Goal: Navigation & Orientation: Understand site structure

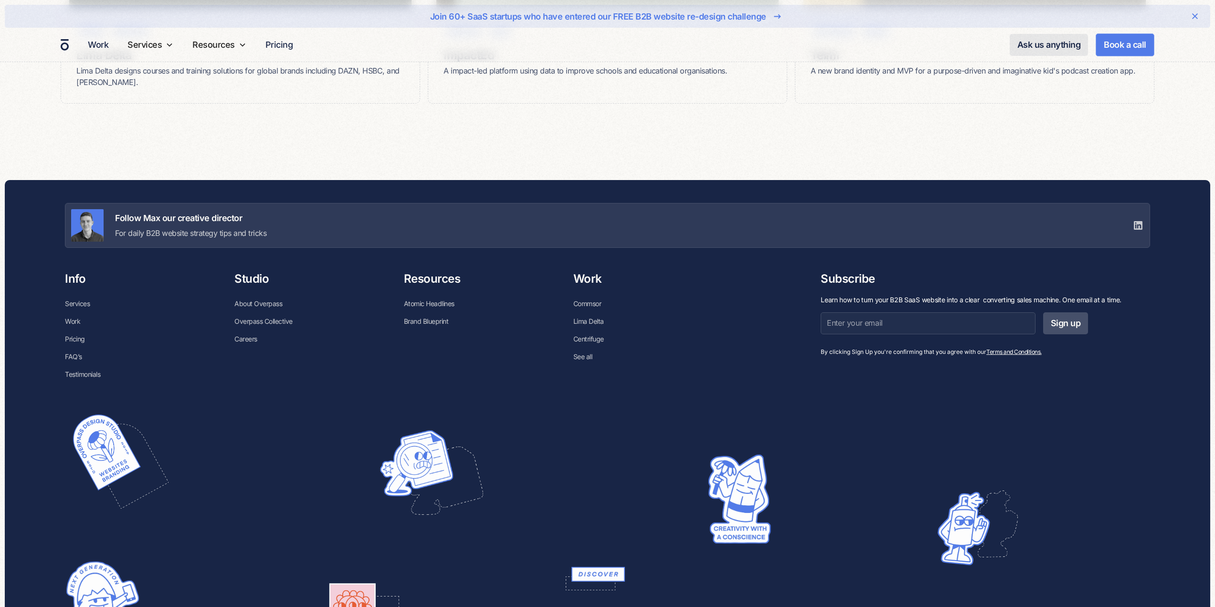
scroll to position [6872, 0]
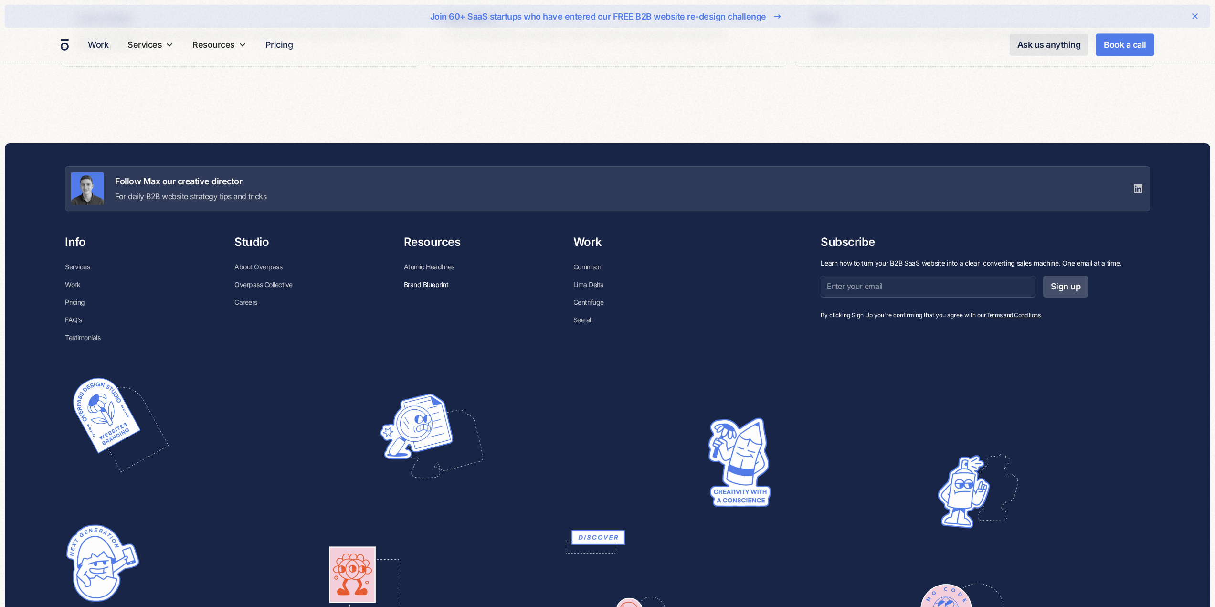
click at [433, 285] on link "Brand Blueprint" at bounding box center [426, 284] width 45 height 18
click at [263, 285] on link "Overpass Collective" at bounding box center [263, 284] width 58 height 18
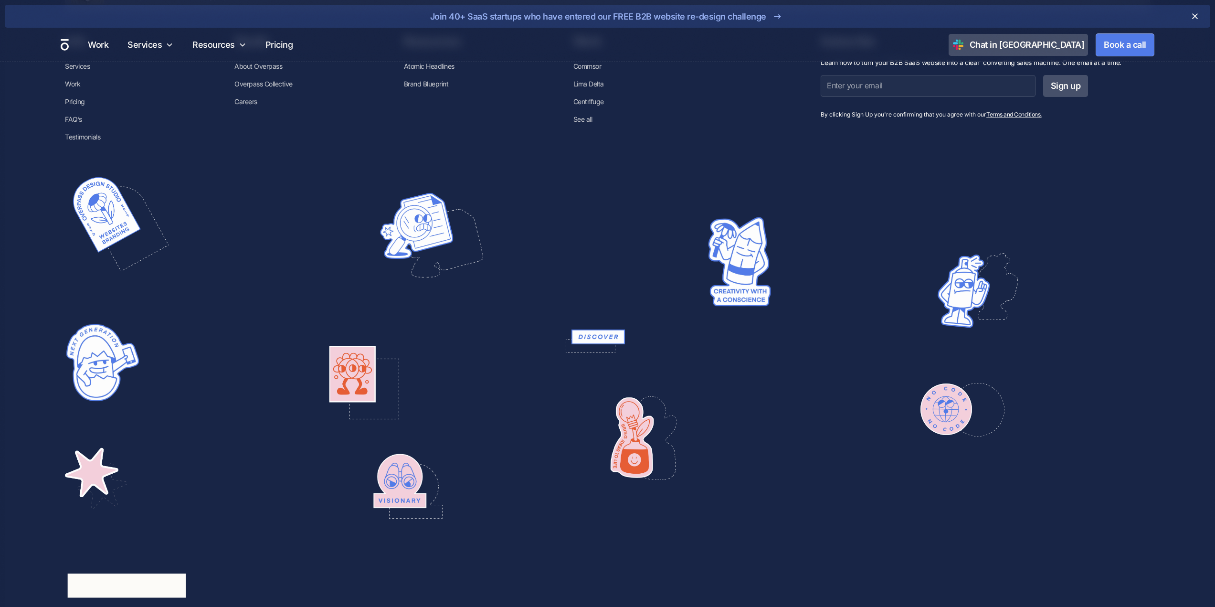
scroll to position [3247, 0]
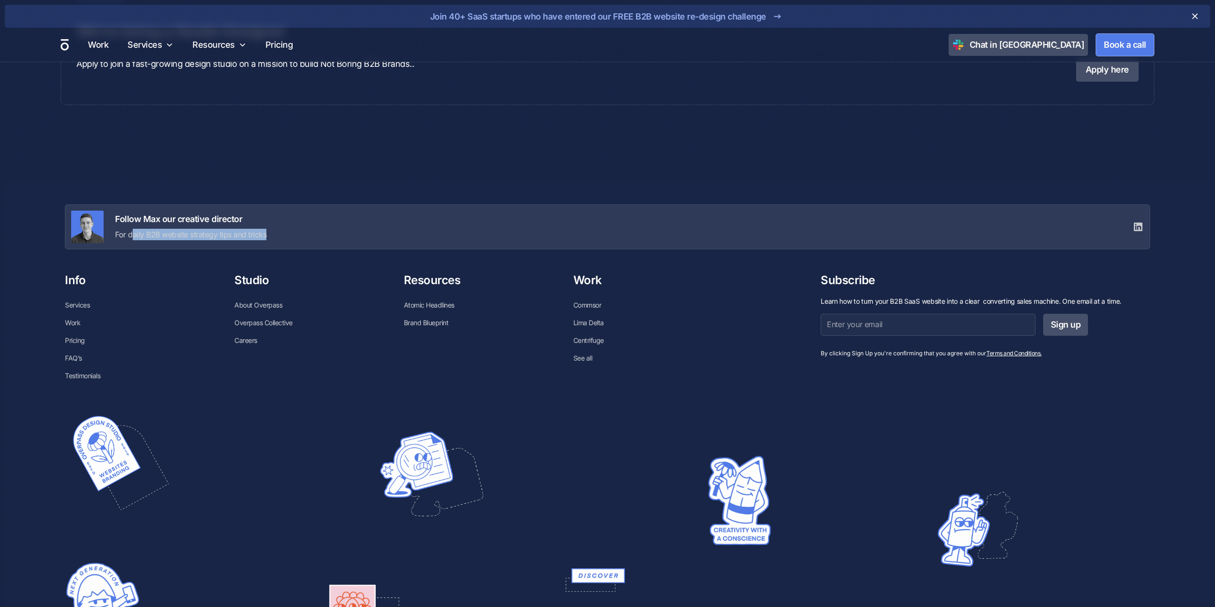
drag, startPoint x: 130, startPoint y: 233, endPoint x: 301, endPoint y: 238, distance: 170.5
click at [297, 238] on div "Follow Max our creative director For daily B2B website strategy tips and tricks" at bounding box center [607, 226] width 1085 height 45
click at [301, 238] on div "Follow Max our creative director For daily B2B website strategy tips and tricks" at bounding box center [607, 226] width 1085 height 45
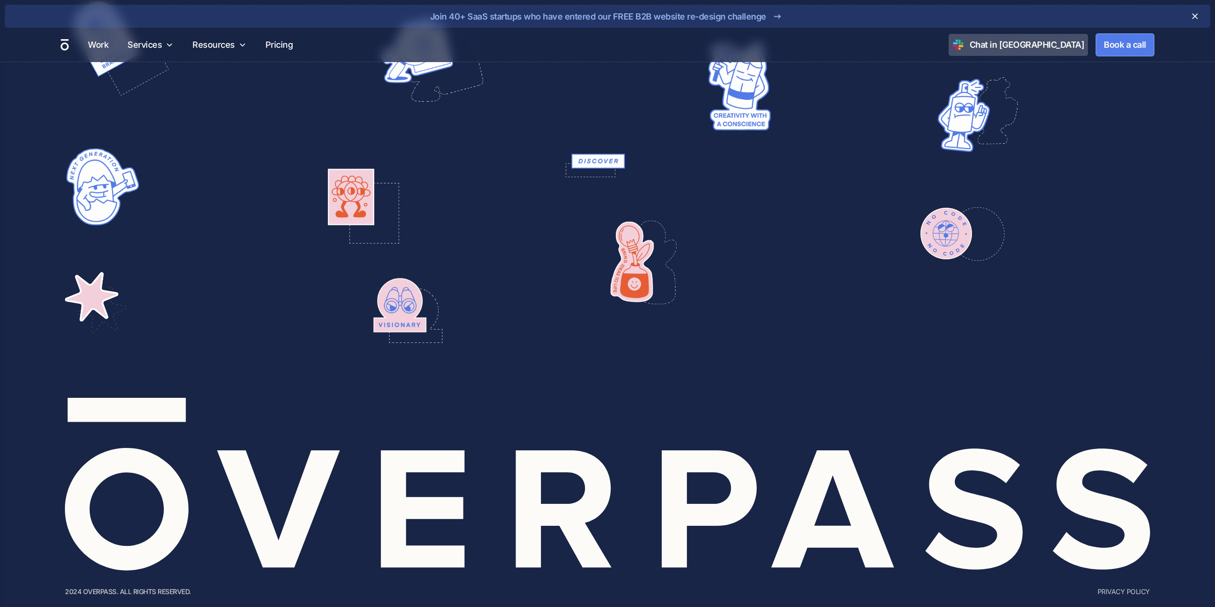
scroll to position [3681, 0]
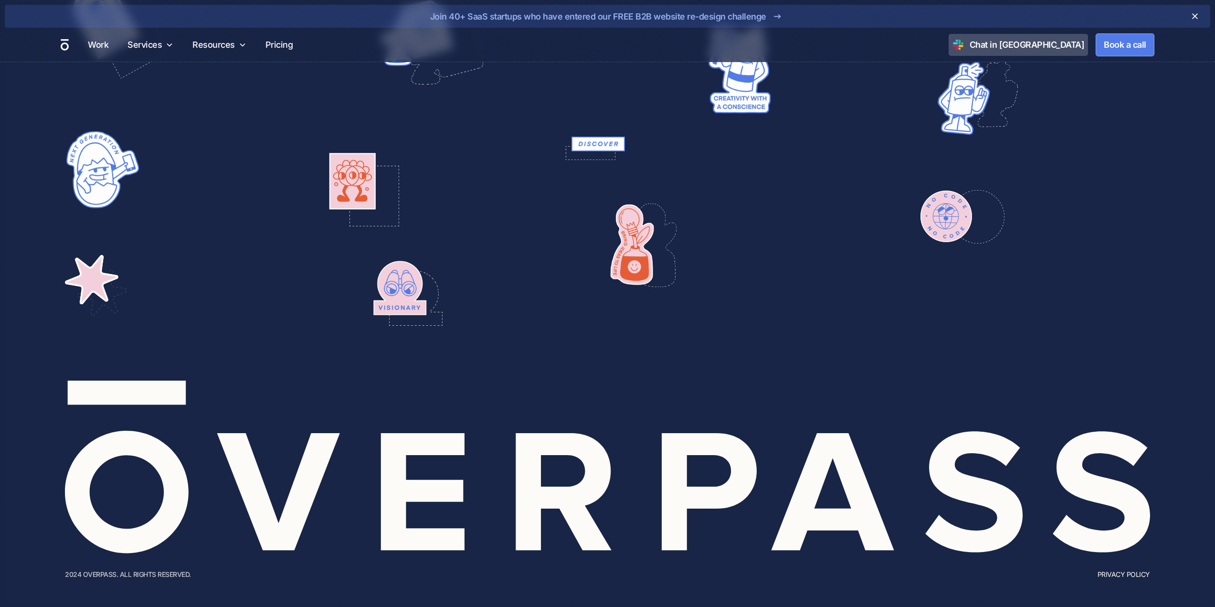
click at [1129, 574] on link "Privacy Policy" at bounding box center [1124, 574] width 53 height 10
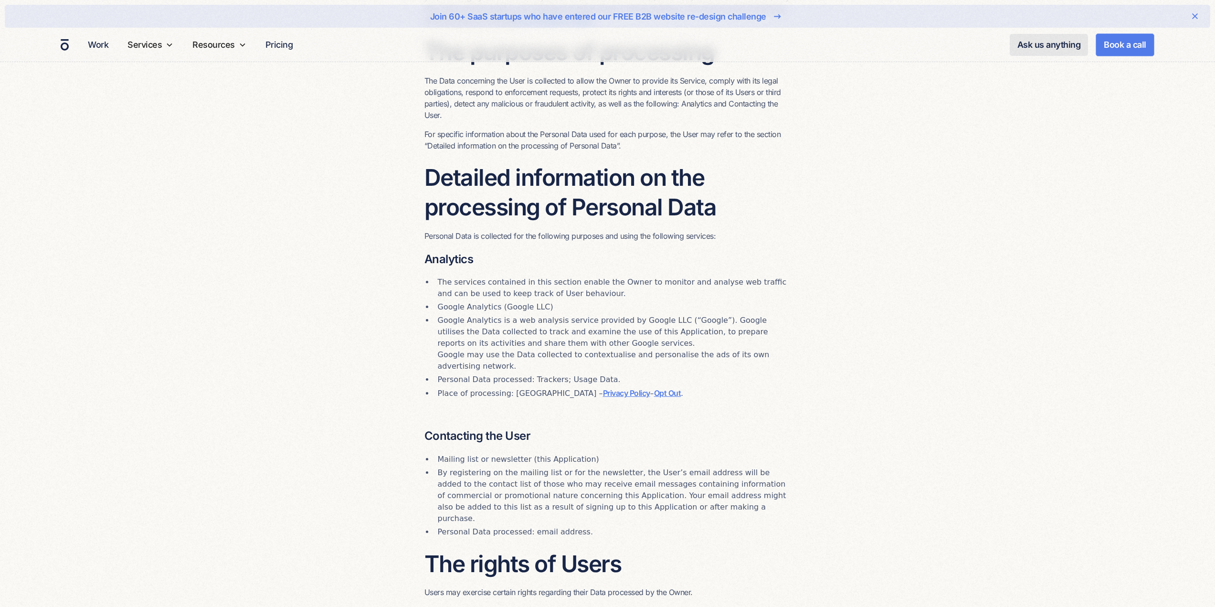
scroll to position [1480, 0]
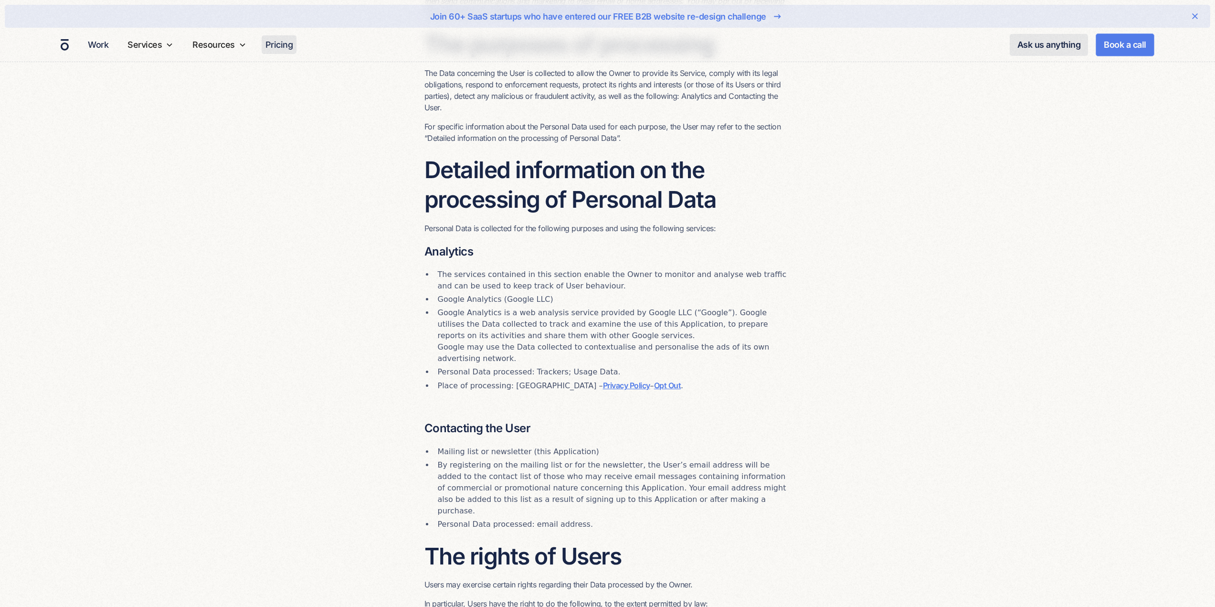
click at [286, 43] on link "Pricing" at bounding box center [279, 44] width 35 height 19
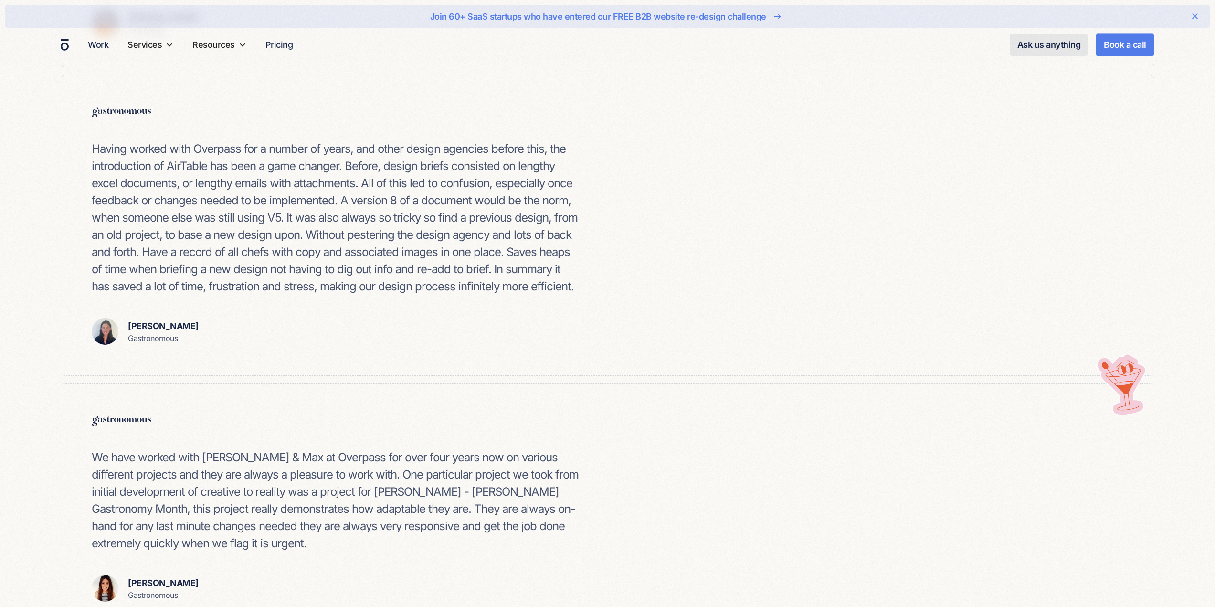
scroll to position [764, 0]
drag, startPoint x: 1118, startPoint y: 373, endPoint x: 1119, endPoint y: 394, distance: 21.1
click at [1119, 394] on div at bounding box center [1123, 386] width 69 height 69
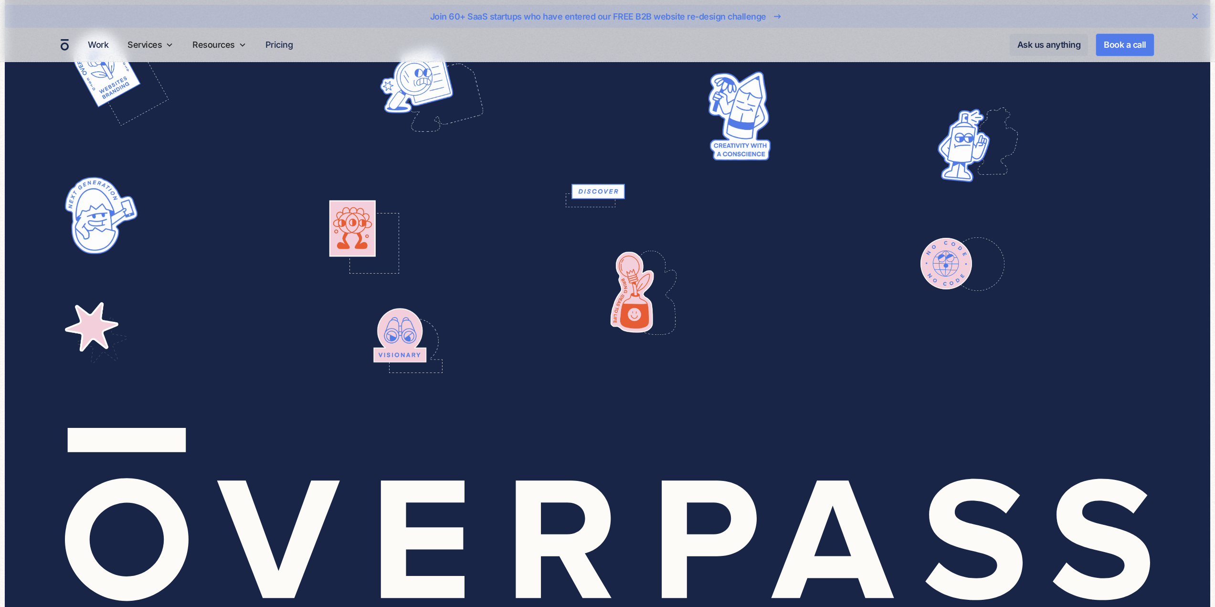
scroll to position [3963, 0]
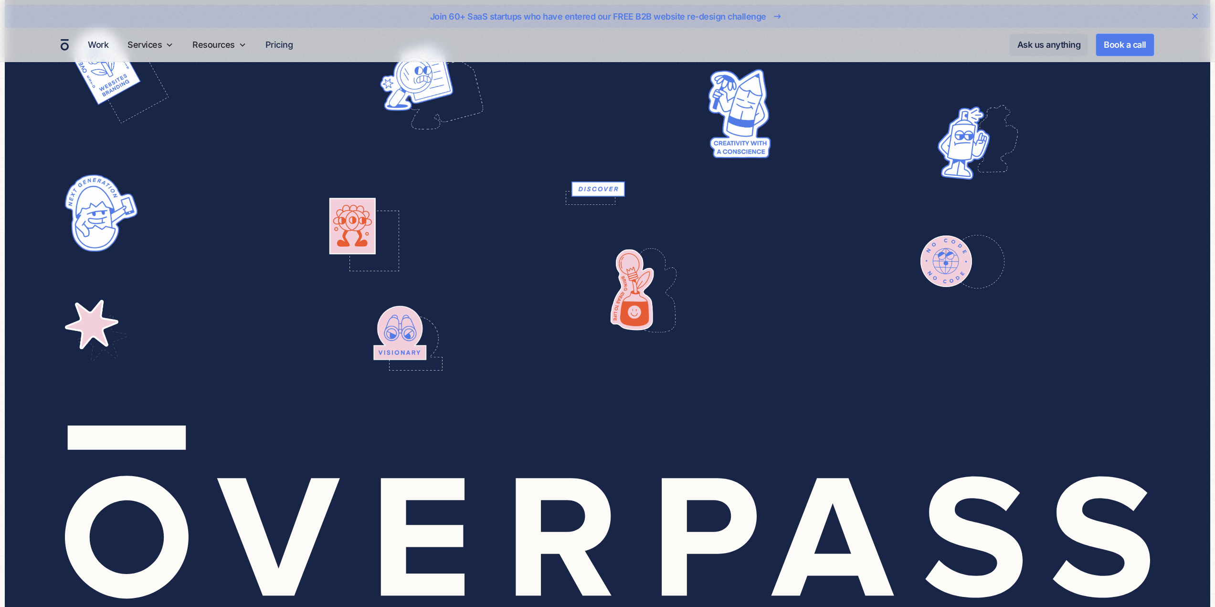
click at [97, 239] on img at bounding box center [102, 213] width 76 height 83
click at [360, 238] on img at bounding box center [351, 226] width 76 height 78
click at [597, 196] on img at bounding box center [598, 188] width 53 height 15
